Goal: Task Accomplishment & Management: Manage account settings

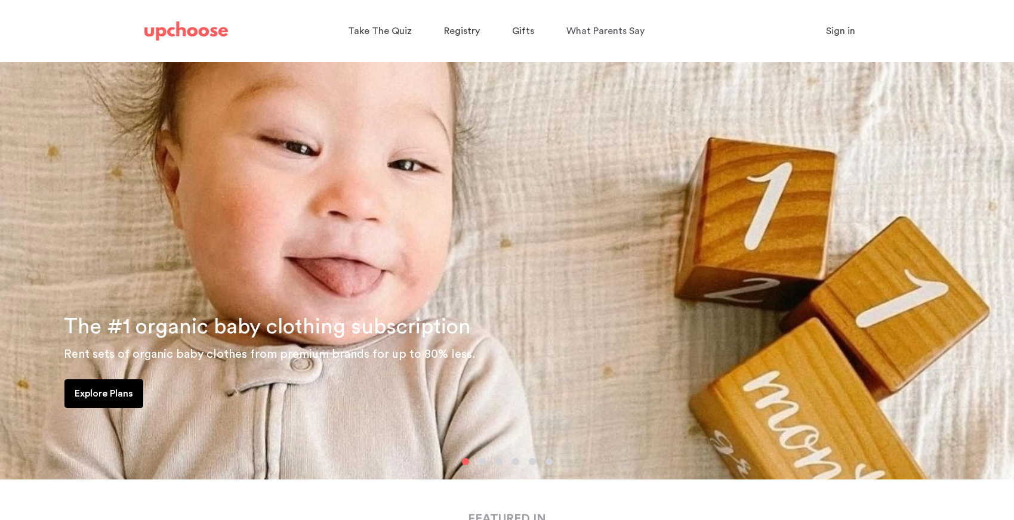
click at [849, 30] on span "Sign in" at bounding box center [840, 31] width 29 height 10
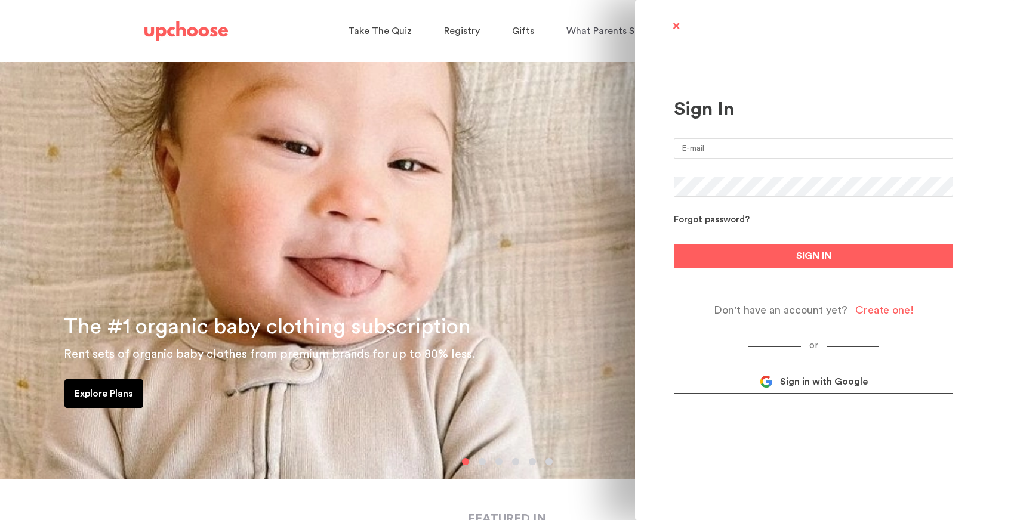
click at [785, 380] on span "Sign in with Google" at bounding box center [824, 382] width 88 height 12
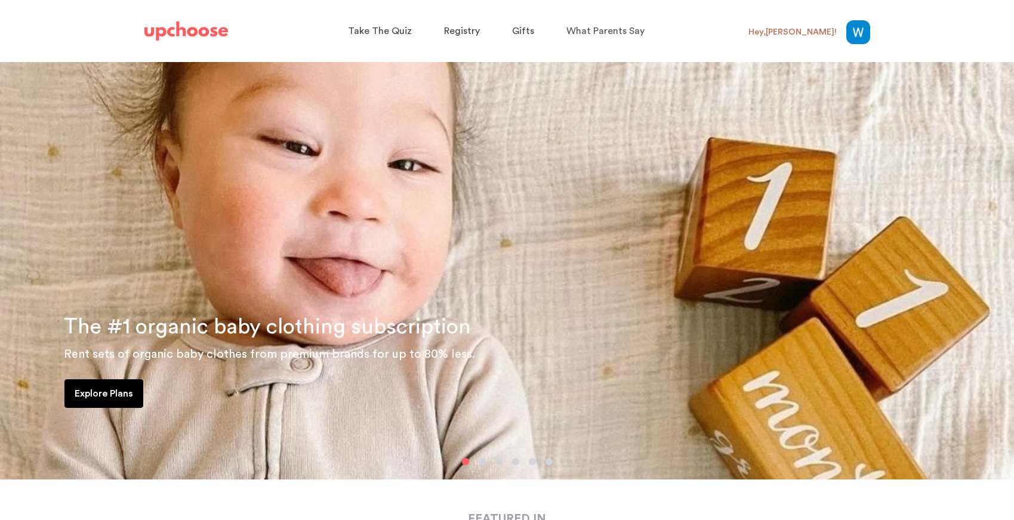
click at [851, 31] on img at bounding box center [858, 32] width 24 height 24
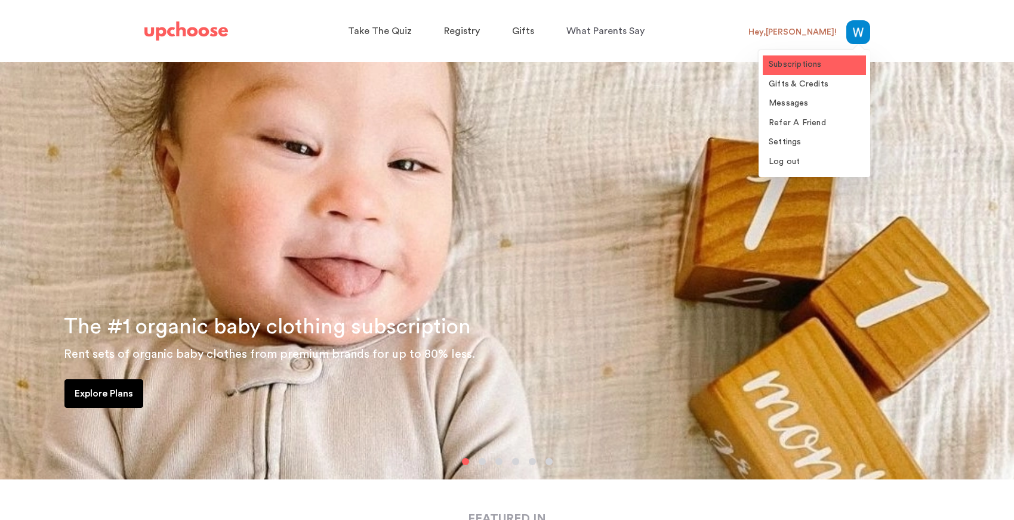
click at [810, 64] on span "Subscriptions" at bounding box center [795, 64] width 53 height 8
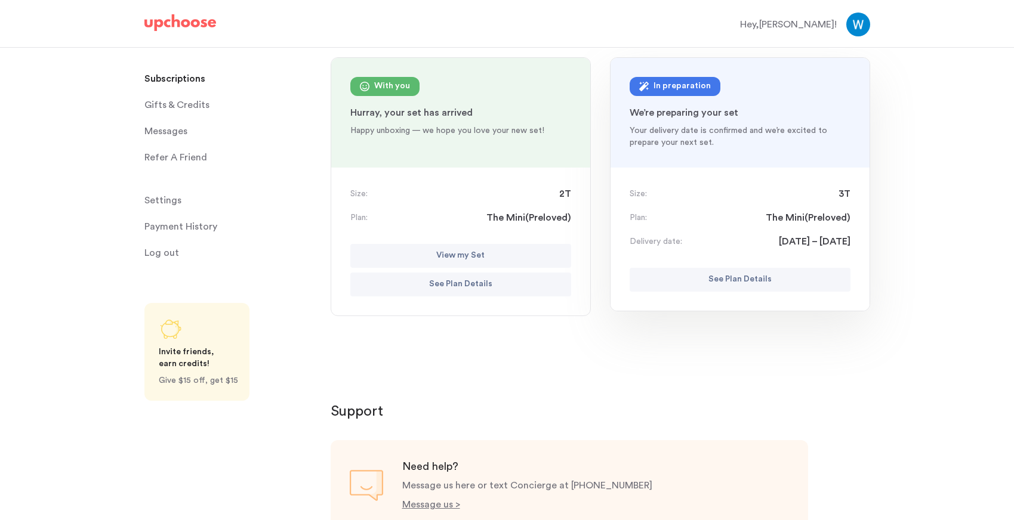
scroll to position [100, 0]
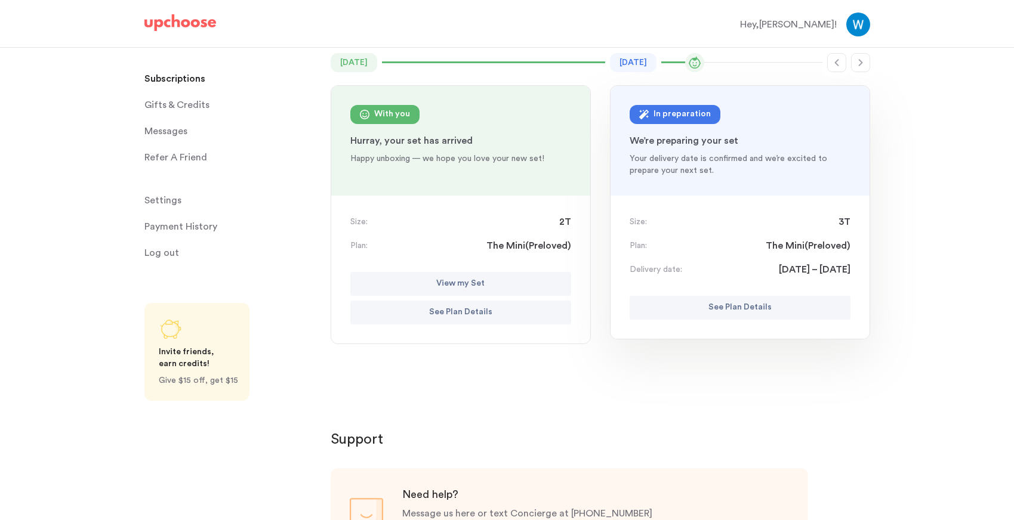
click at [685, 312] on button "See Plan Details" at bounding box center [740, 308] width 221 height 24
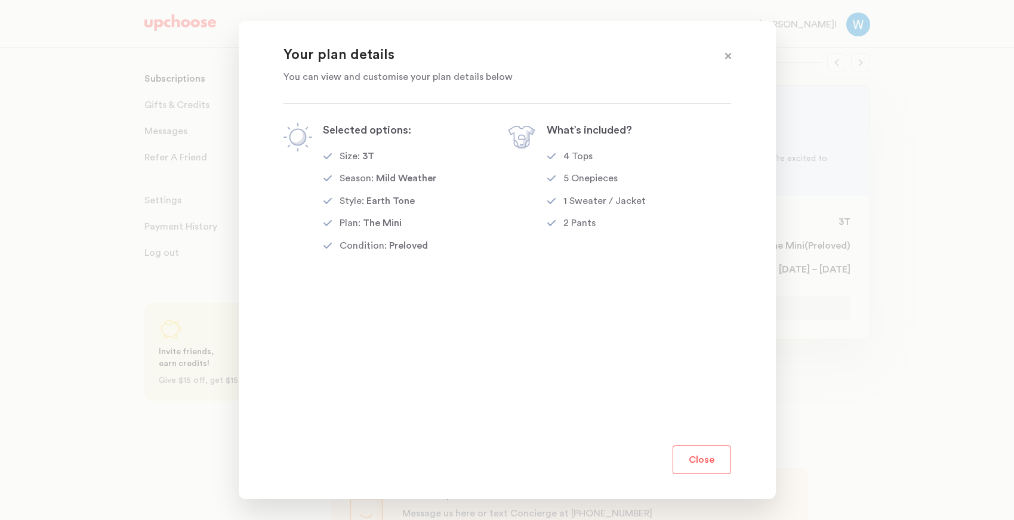
click at [726, 56] on span at bounding box center [728, 57] width 16 height 16
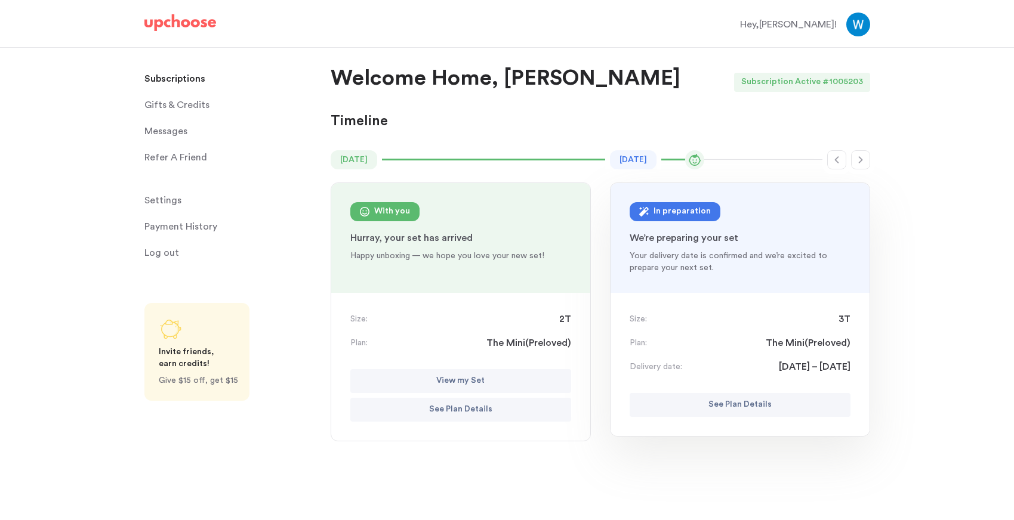
scroll to position [0, 0]
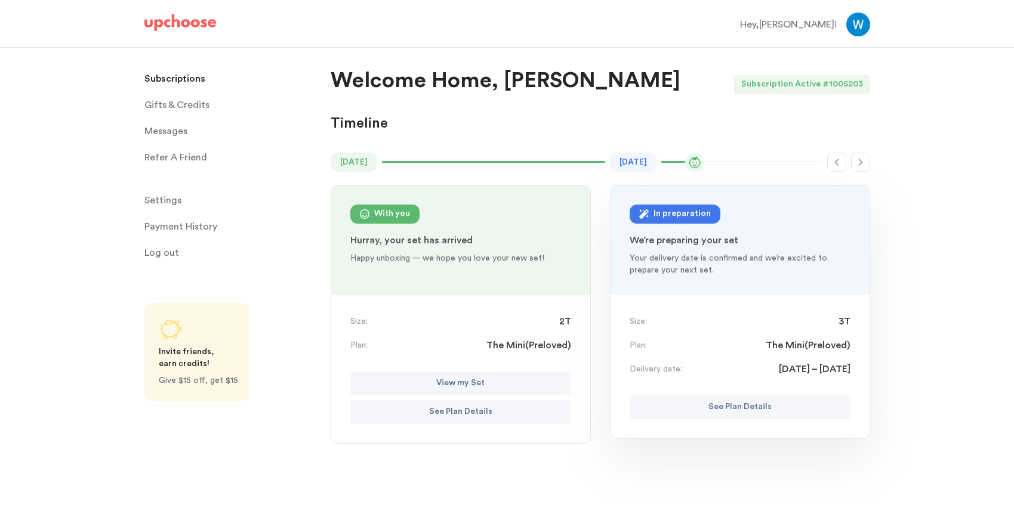
click at [170, 201] on span "Settings" at bounding box center [162, 201] width 37 height 24
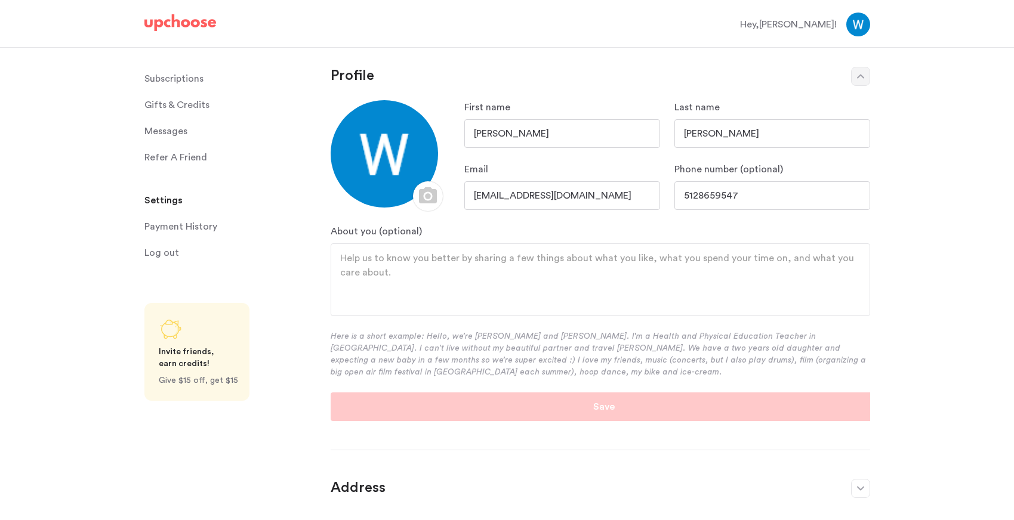
click at [169, 80] on p "Subscriptions" at bounding box center [173, 79] width 59 height 24
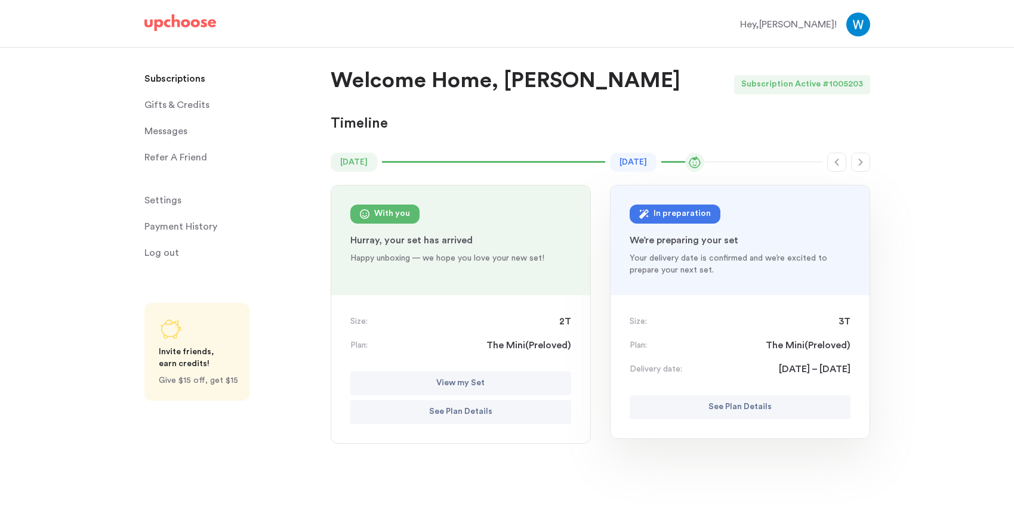
click at [855, 27] on img at bounding box center [858, 25] width 24 height 24
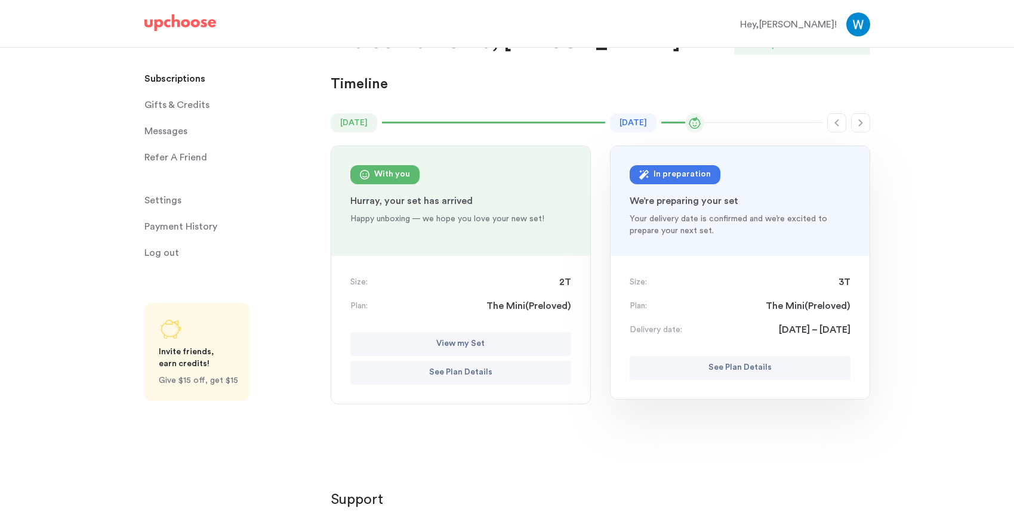
scroll to position [43, 0]
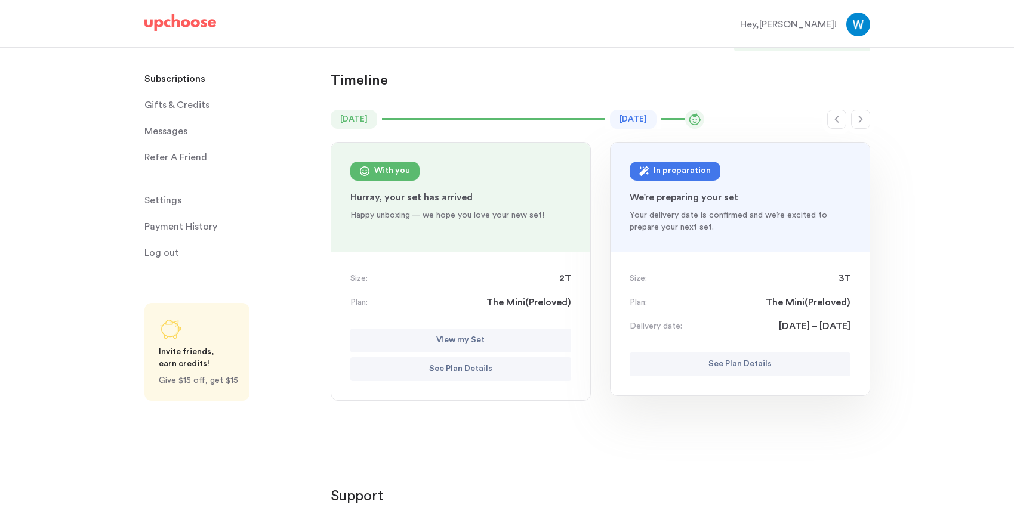
click at [170, 199] on span "Settings" at bounding box center [162, 201] width 37 height 24
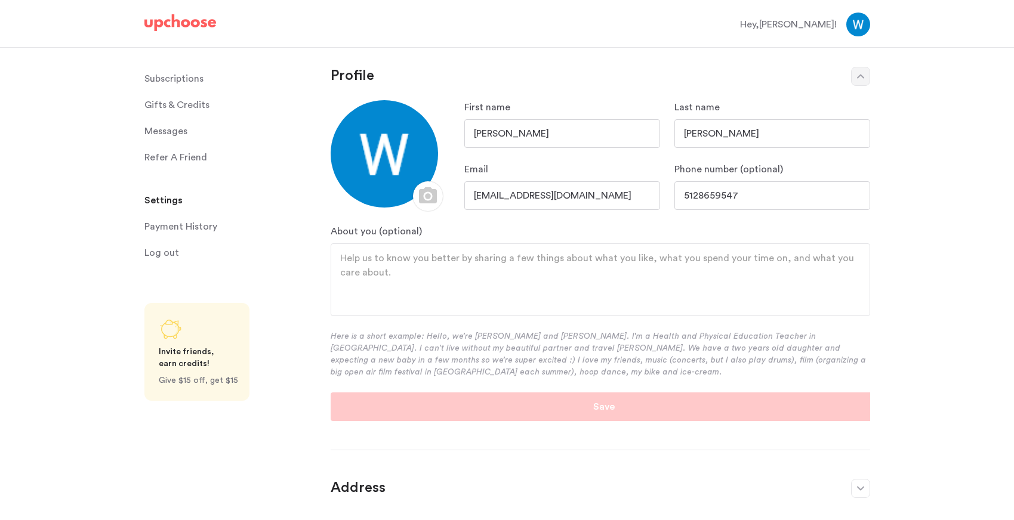
click at [170, 79] on p "Subscriptions" at bounding box center [173, 79] width 59 height 24
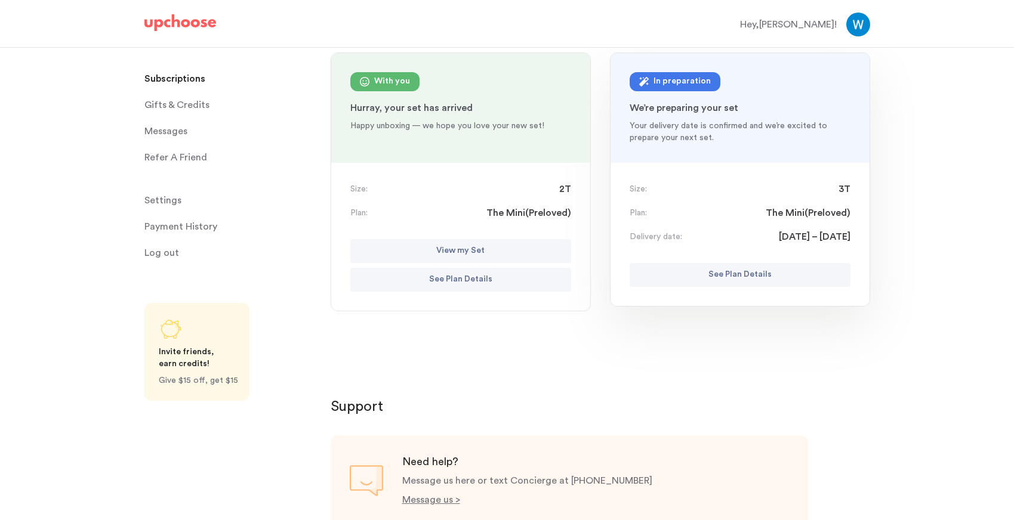
scroll to position [140, 0]
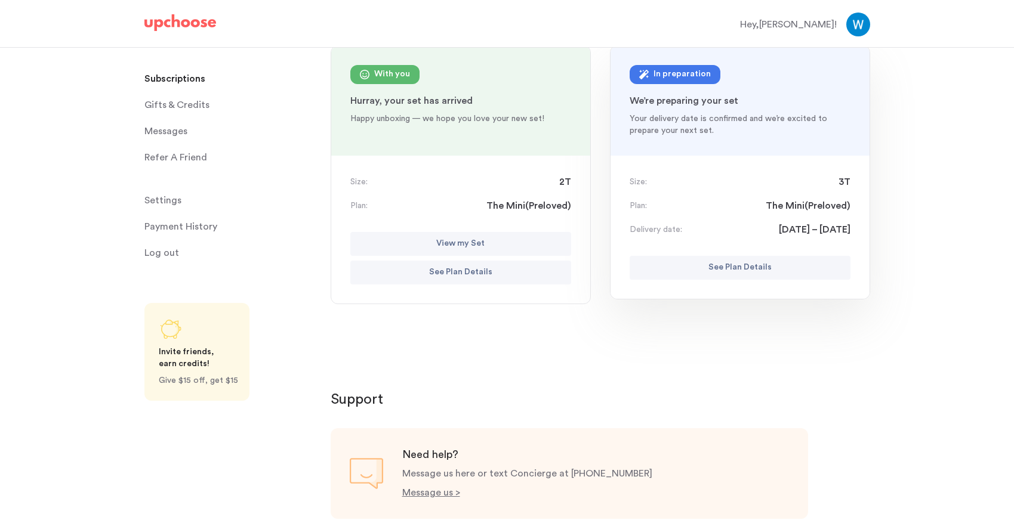
click at [659, 270] on button "See Plan Details" at bounding box center [740, 268] width 221 height 24
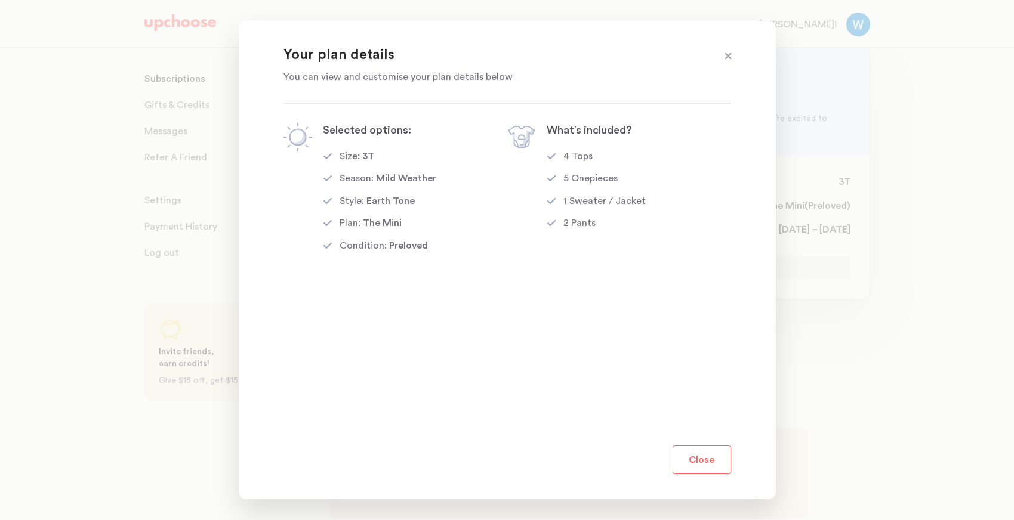
click at [728, 54] on span at bounding box center [728, 57] width 16 height 16
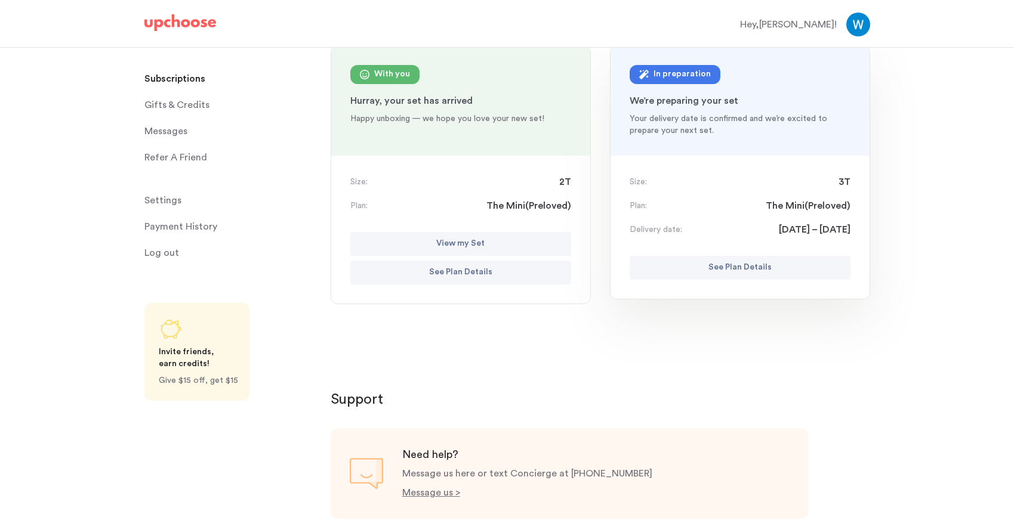
click at [471, 275] on p "See Plan Details" at bounding box center [460, 273] width 63 height 14
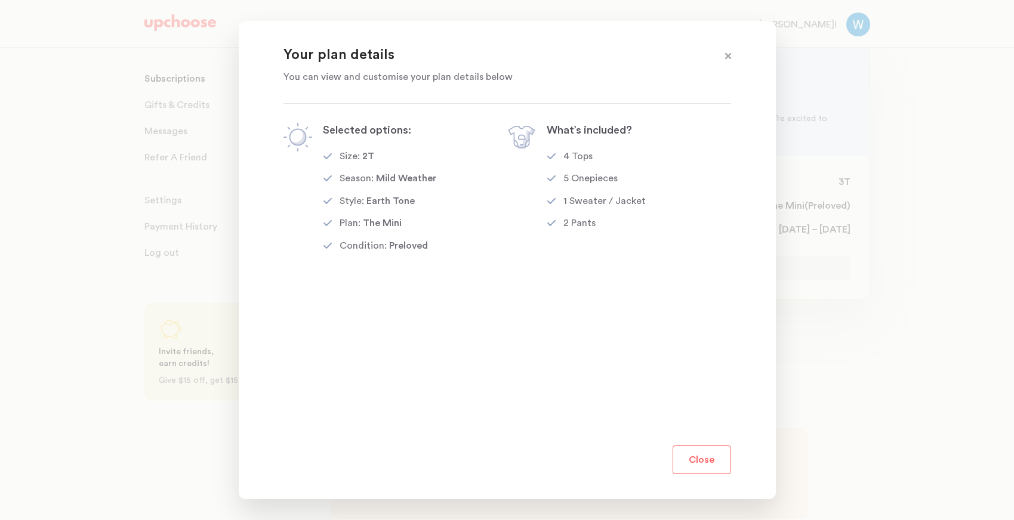
click at [722, 60] on span at bounding box center [728, 57] width 16 height 16
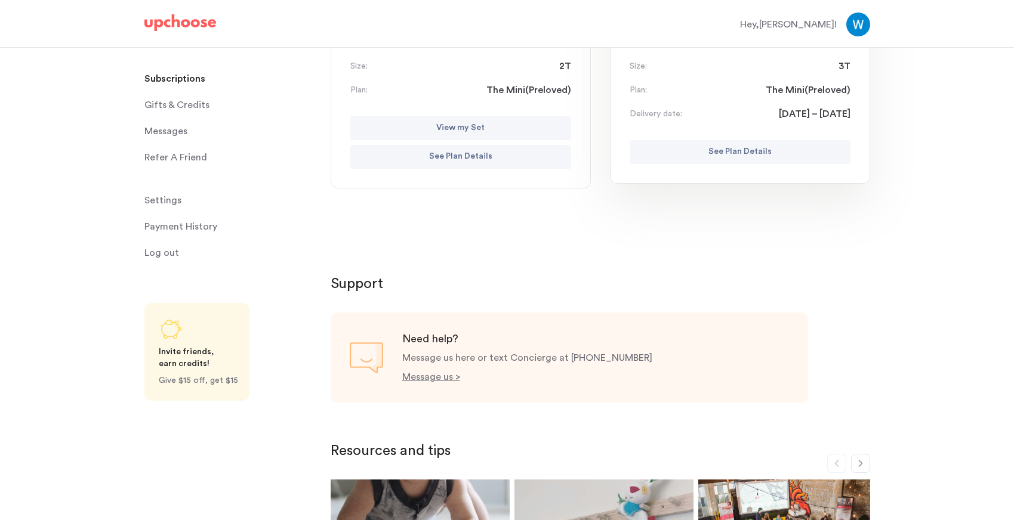
scroll to position [0, 0]
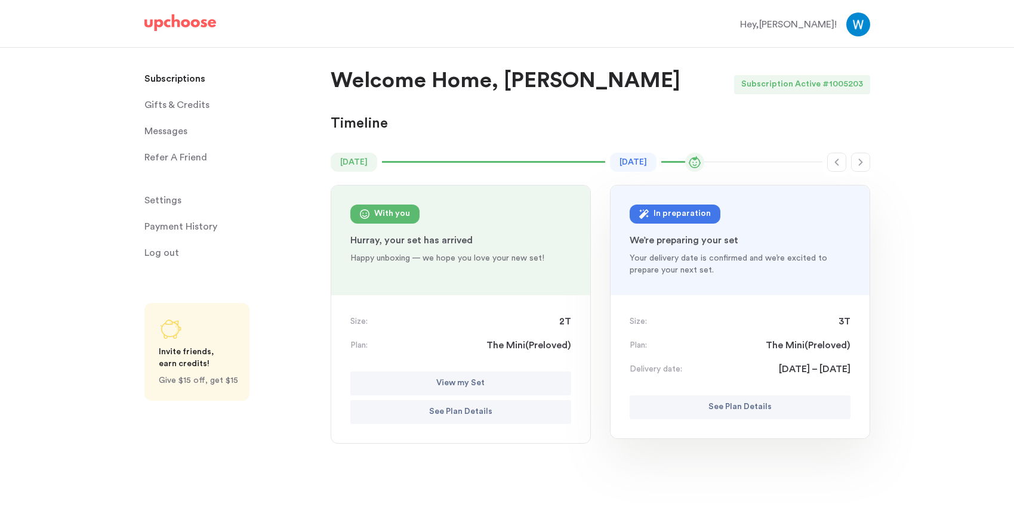
click at [857, 28] on img at bounding box center [858, 25] width 24 height 24
click at [850, 30] on img at bounding box center [858, 25] width 24 height 24
click at [829, 29] on div "Hey, Whitney !" at bounding box center [788, 24] width 97 height 14
click at [168, 82] on p "Subscriptions" at bounding box center [174, 79] width 61 height 24
click at [656, 164] on time "[DATE]" at bounding box center [633, 162] width 47 height 19
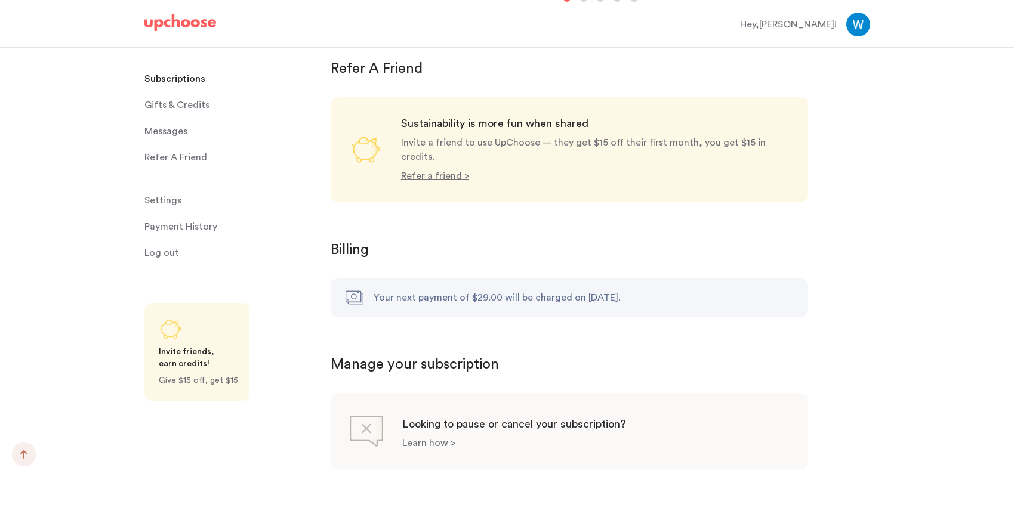
scroll to position [999, 0]
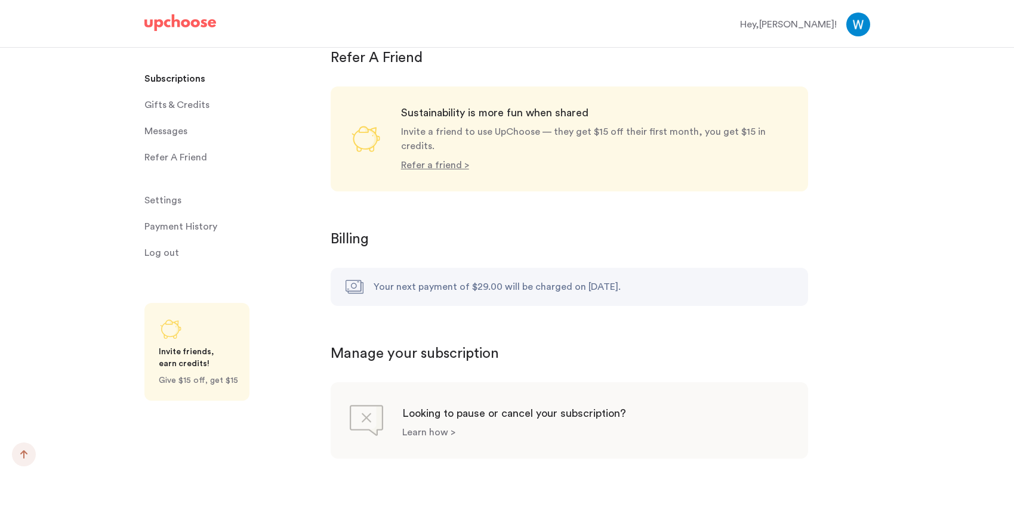
click at [419, 428] on p "Learn how >" at bounding box center [428, 433] width 53 height 10
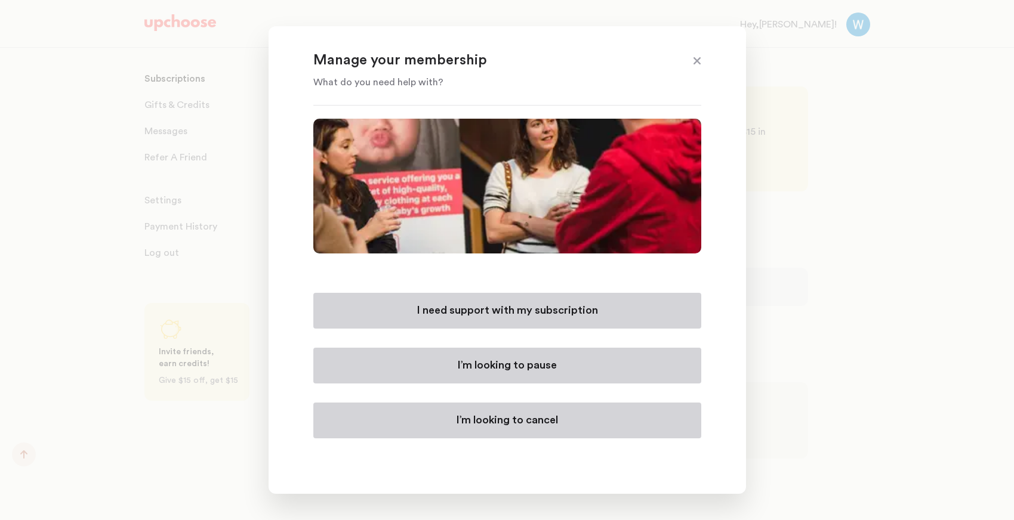
click at [443, 425] on button "I’m looking to cancel" at bounding box center [507, 421] width 388 height 36
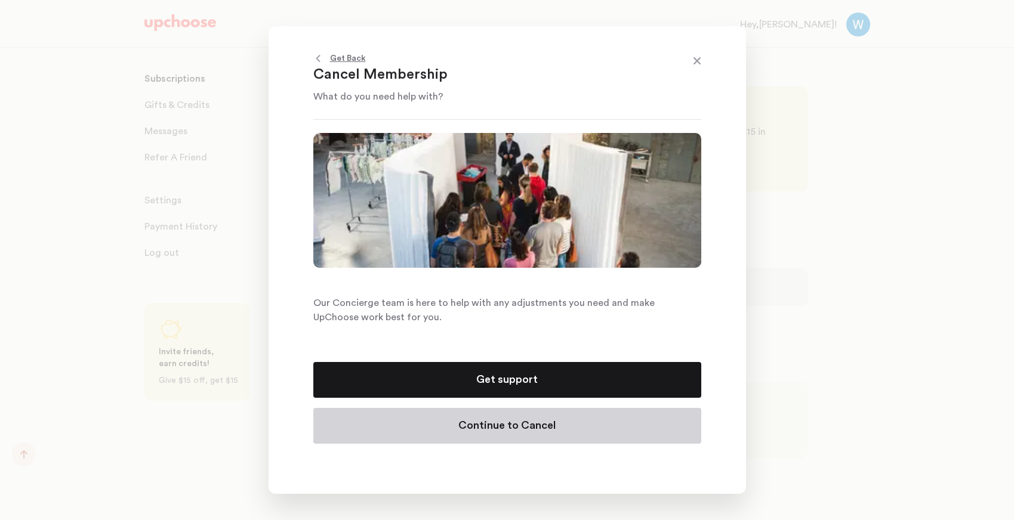
click at [443, 425] on button "Continue to Cancel" at bounding box center [507, 426] width 388 height 36
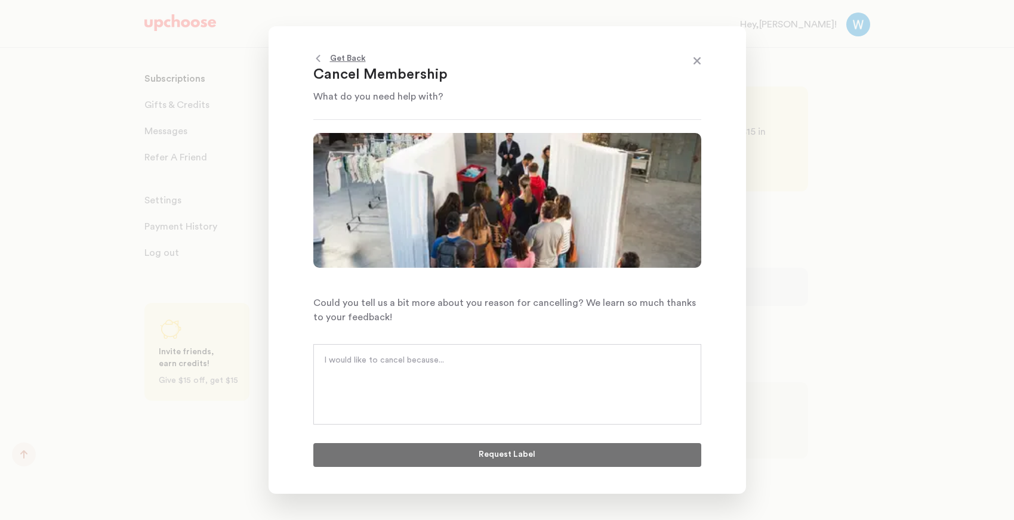
click at [458, 399] on div at bounding box center [507, 384] width 388 height 81
click at [437, 354] on textarea at bounding box center [507, 372] width 366 height 36
click at [699, 60] on span at bounding box center [697, 62] width 16 height 16
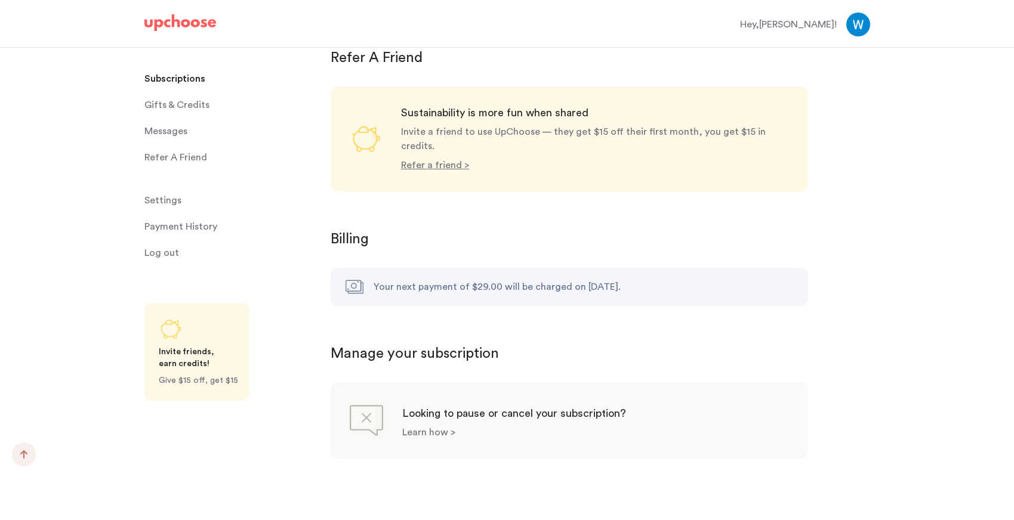
click at [437, 428] on p "Learn how >" at bounding box center [428, 433] width 53 height 10
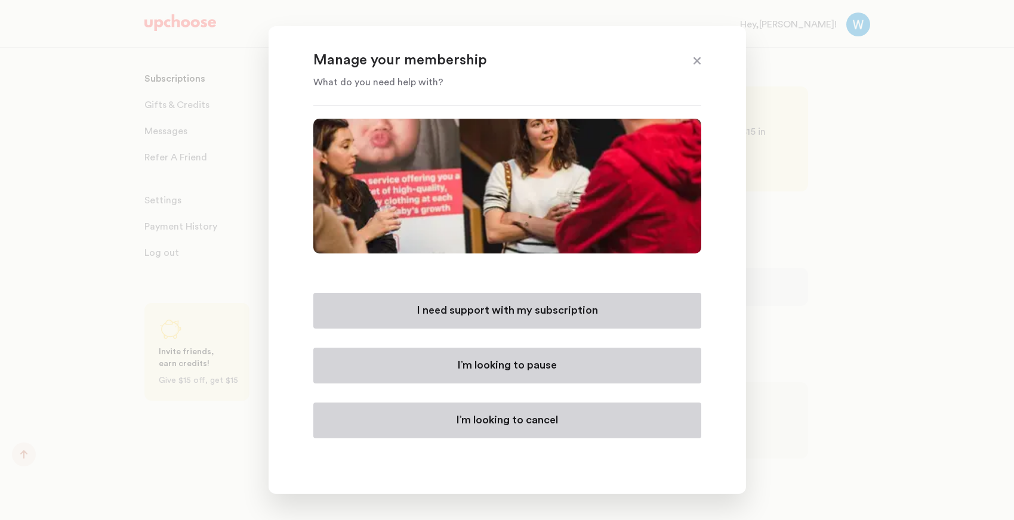
click at [453, 367] on button "I’m looking to pause" at bounding box center [507, 366] width 388 height 36
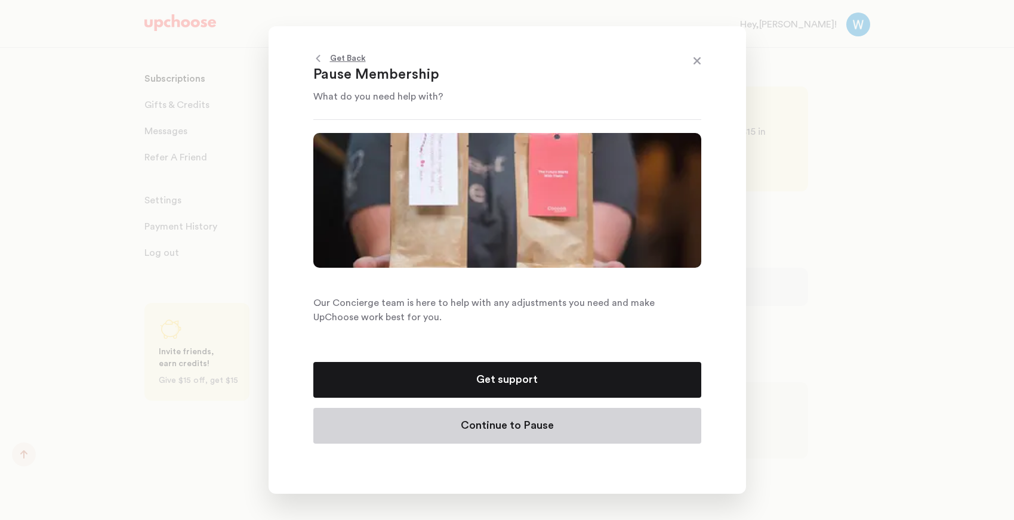
click at [448, 425] on button "Continue to Pause" at bounding box center [507, 426] width 388 height 36
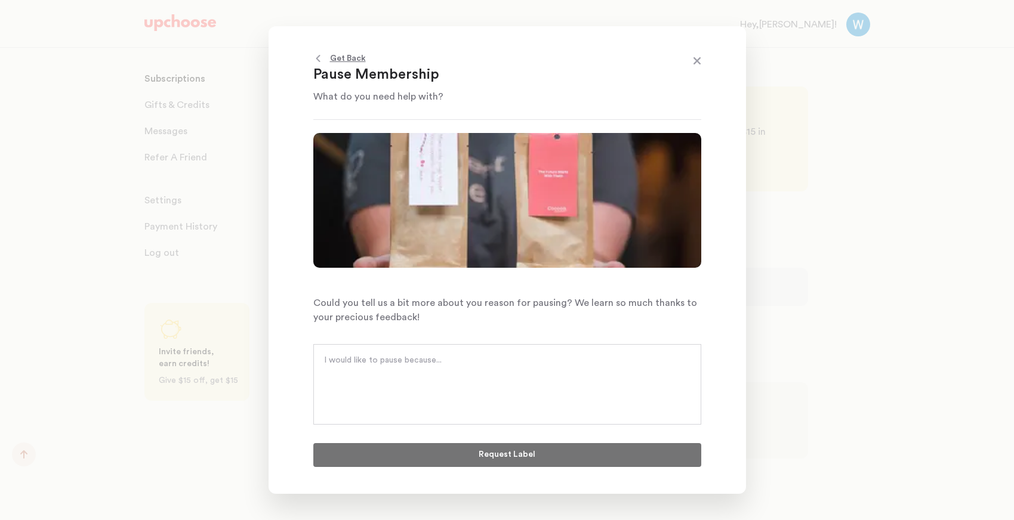
click at [439, 390] on div at bounding box center [507, 384] width 388 height 81
click at [422, 364] on textarea at bounding box center [507, 372] width 366 height 36
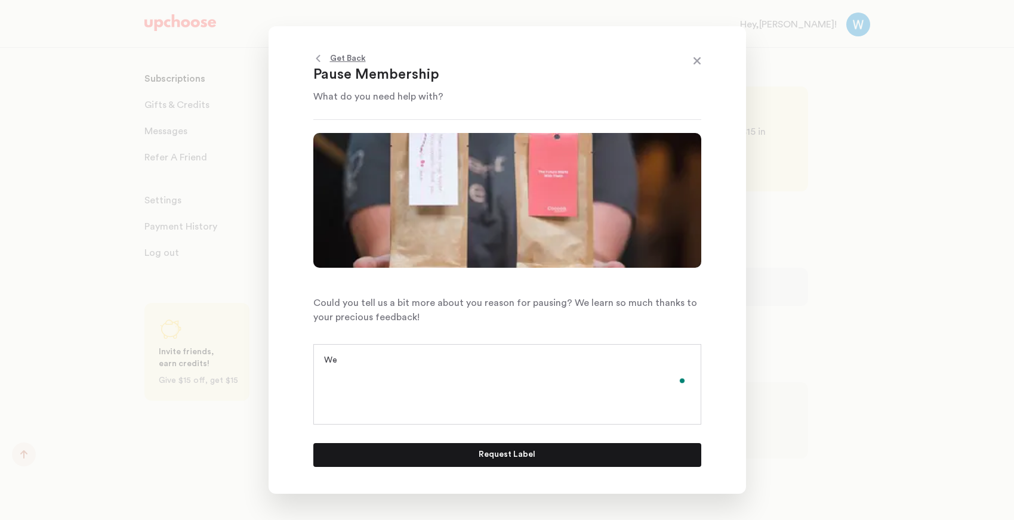
type textarea "W"
type textarea "Financial reasons"
click at [498, 455] on p "Request Label" at bounding box center [507, 455] width 57 height 14
